Goal: Information Seeking & Learning: Learn about a topic

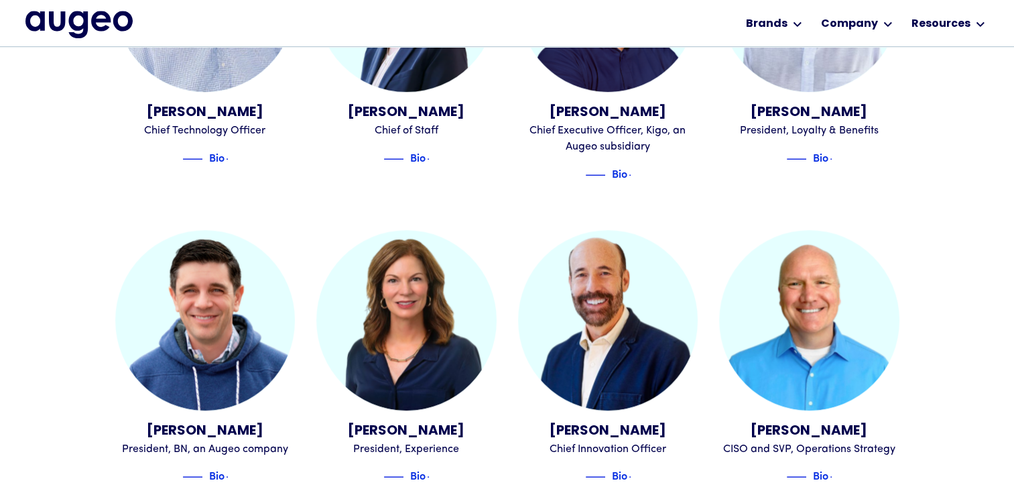
scroll to position [886, 0]
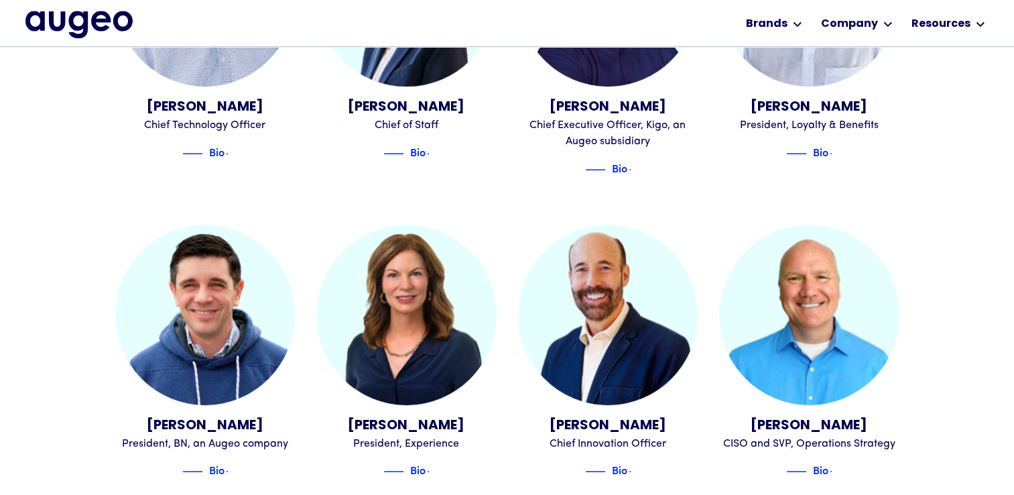
click at [259, 416] on div "[PERSON_NAME]" at bounding box center [205, 426] width 180 height 20
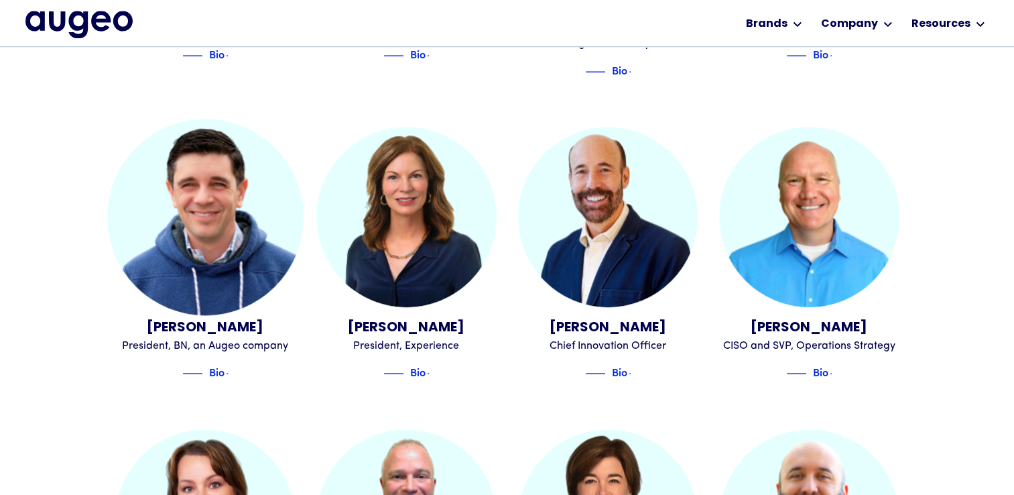
scroll to position [1021, 0]
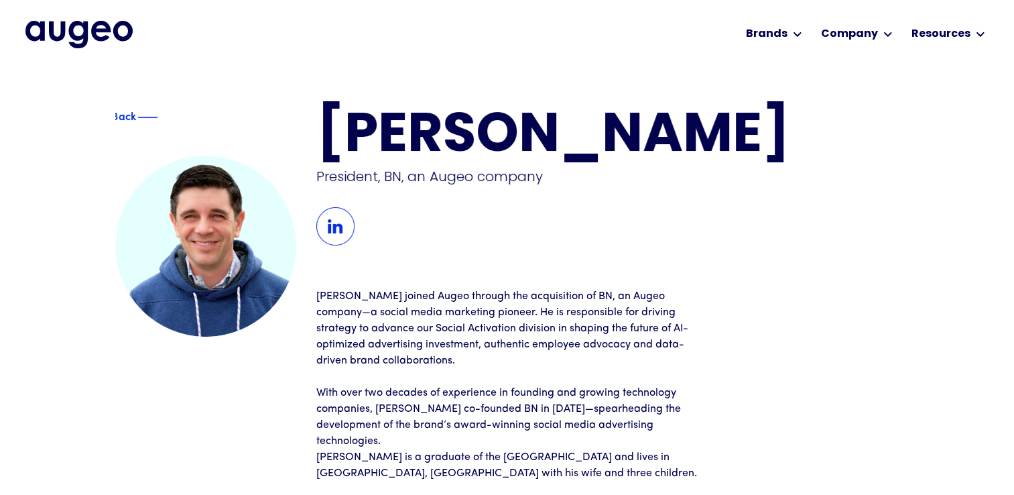
click at [123, 113] on div "Back" at bounding box center [124, 115] width 24 height 16
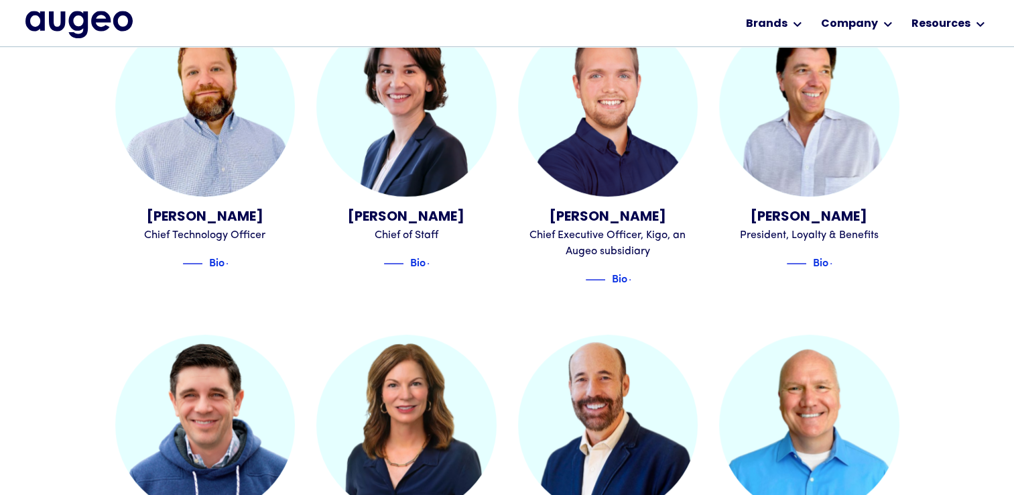
scroll to position [779, 0]
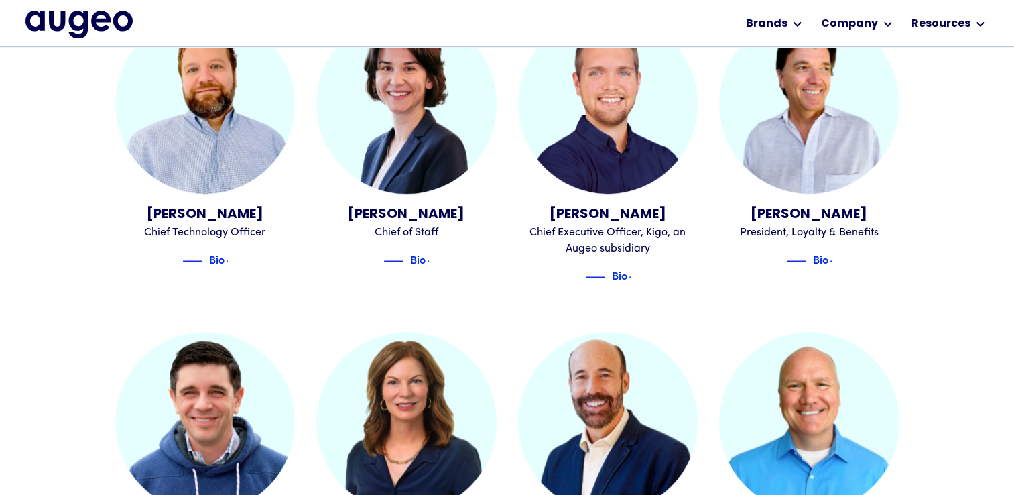
click at [61, 317] on div "[PERSON_NAME] Founder, Chief Executive Officer and Co-Chairman Bio [PERSON_NAME…" at bounding box center [507, 472] width 1014 height 1617
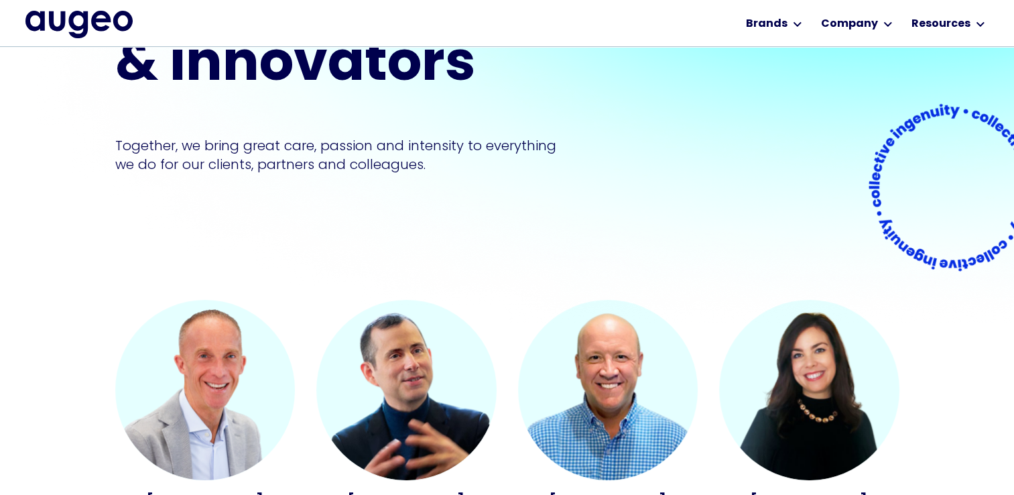
scroll to position [0, 0]
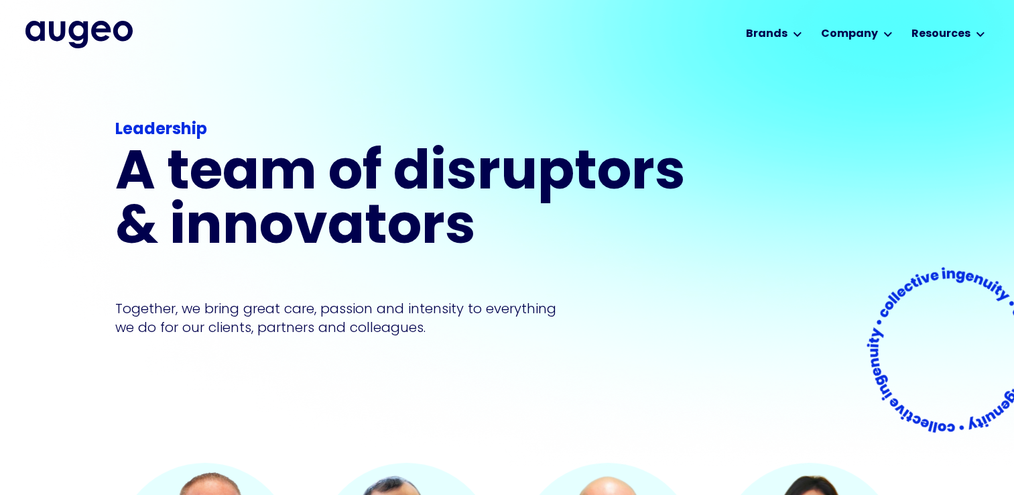
click at [832, 354] on div "Leadership A team of disruptors & innovators Together, we bring great care, pas…" at bounding box center [507, 264] width 784 height 395
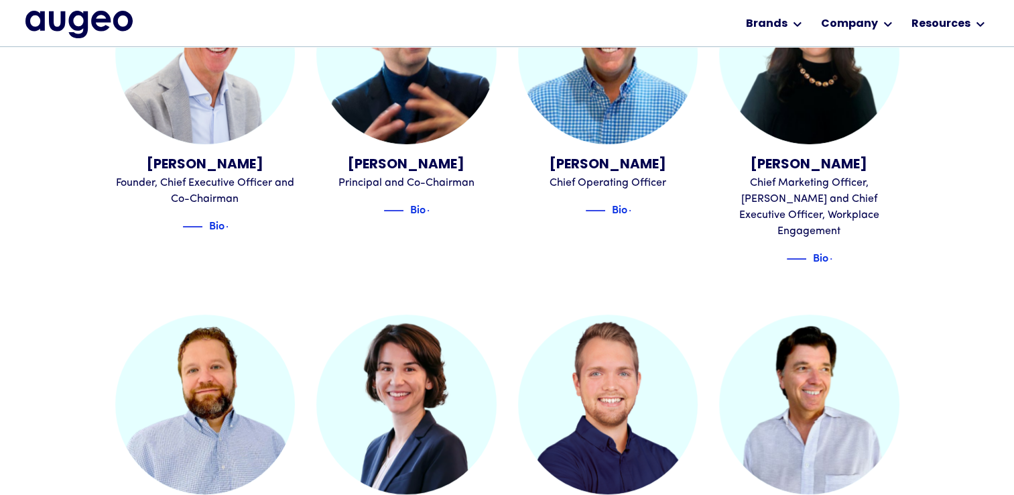
scroll to position [478, 0]
